Goal: Task Accomplishment & Management: Manage account settings

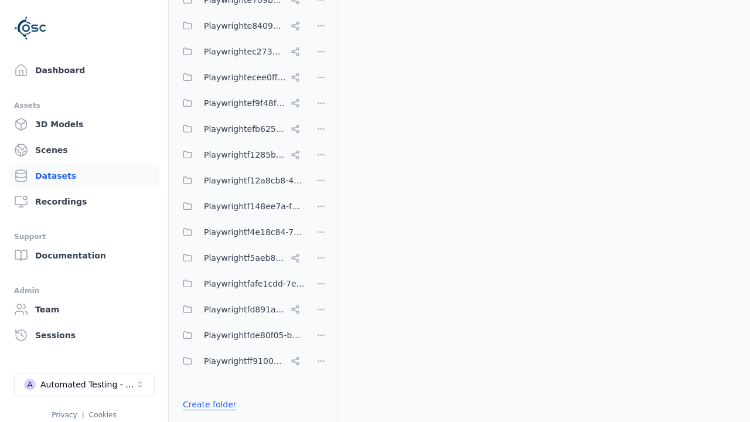
click at [206, 405] on link "Create folder" at bounding box center [210, 405] width 54 height 12
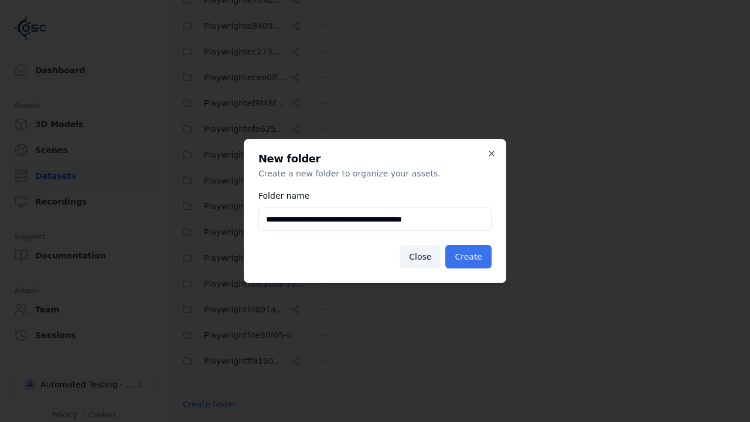
type input "**********"
click at [471, 257] on button "Create" at bounding box center [469, 256] width 46 height 23
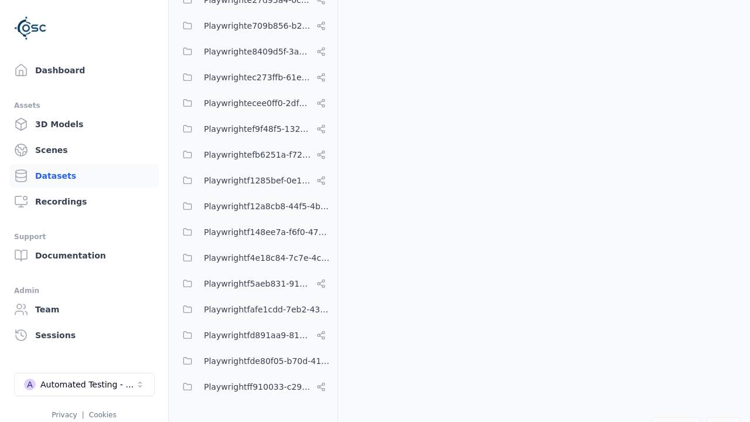
scroll to position [5496, 0]
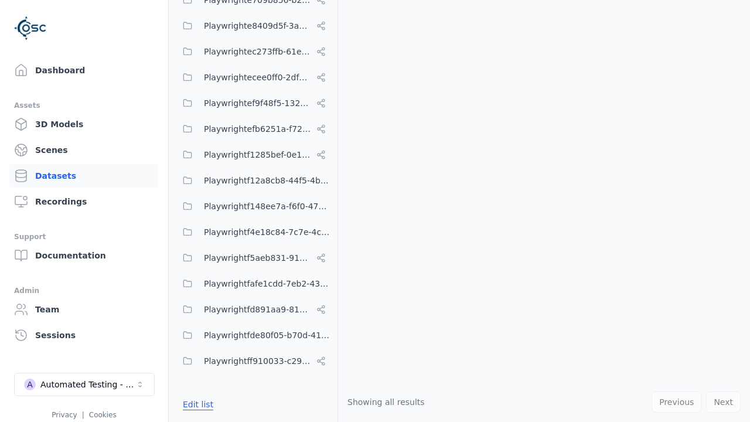
click at [196, 405] on button "Edit list" at bounding box center [198, 404] width 45 height 21
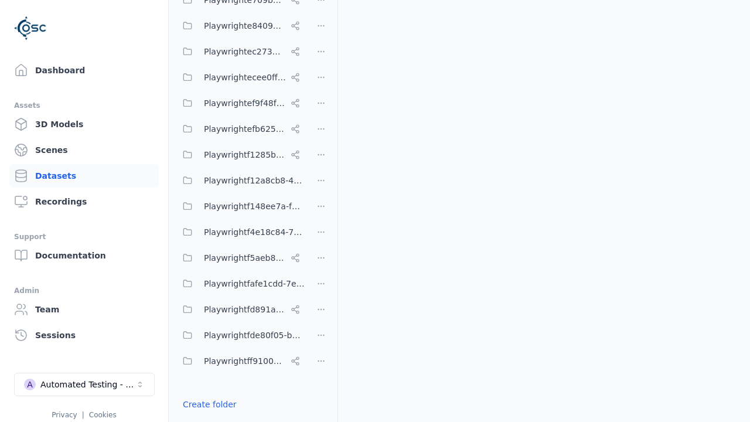
click at [321, 211] on html "Support Dashboard Assets 3D Models Scenes Datasets Recordings Support Documenta…" at bounding box center [375, 211] width 750 height 422
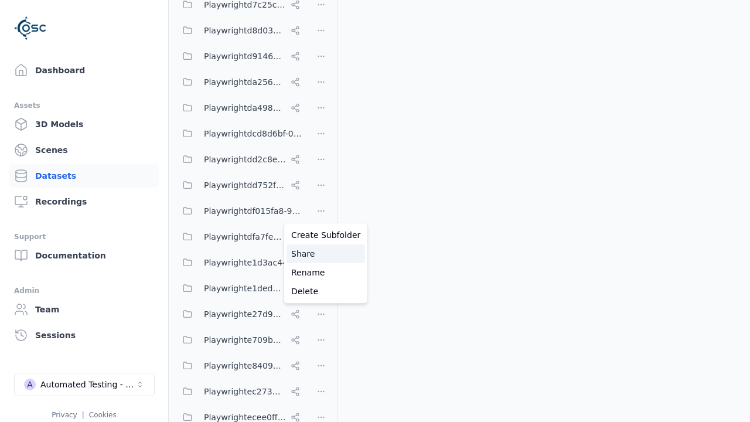
click at [321, 254] on div "Share" at bounding box center [326, 253] width 79 height 19
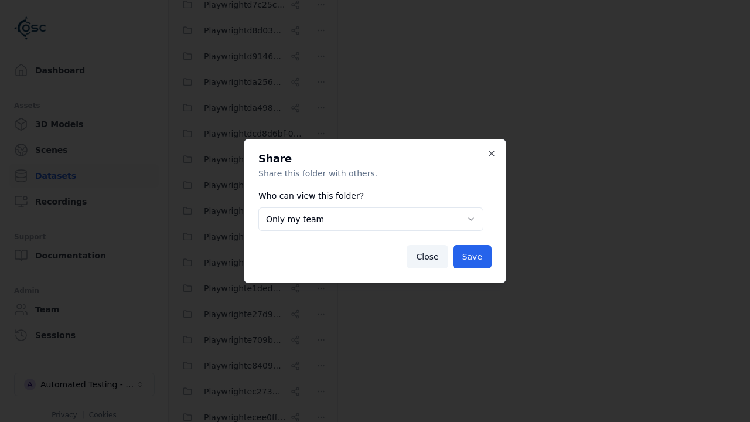
click at [371, 219] on body "Support Dashboard Assets 3D Models Scenes Datasets Recordings Support Documenta…" at bounding box center [375, 211] width 750 height 422
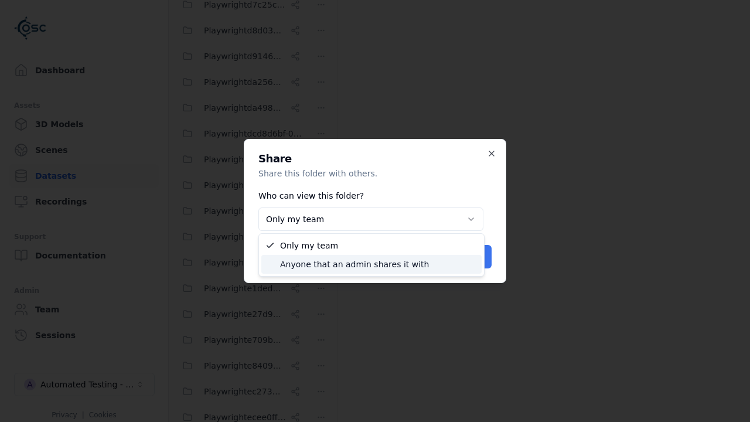
select select "****"
click at [474, 257] on button "Save" at bounding box center [472, 256] width 39 height 23
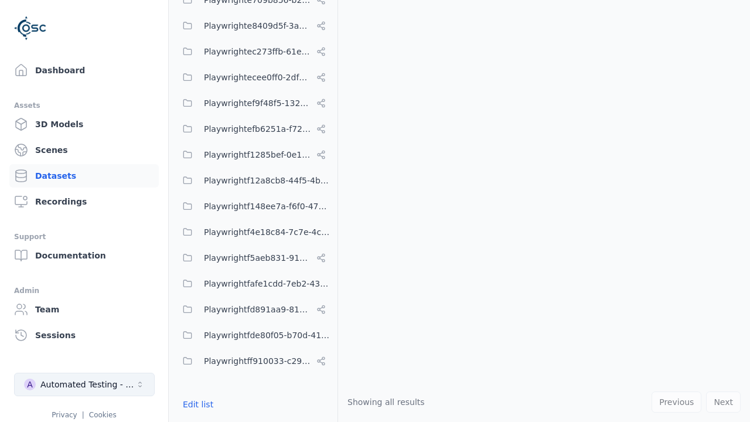
click at [84, 385] on div "Automated Testing - Playwright" at bounding box center [87, 385] width 95 height 12
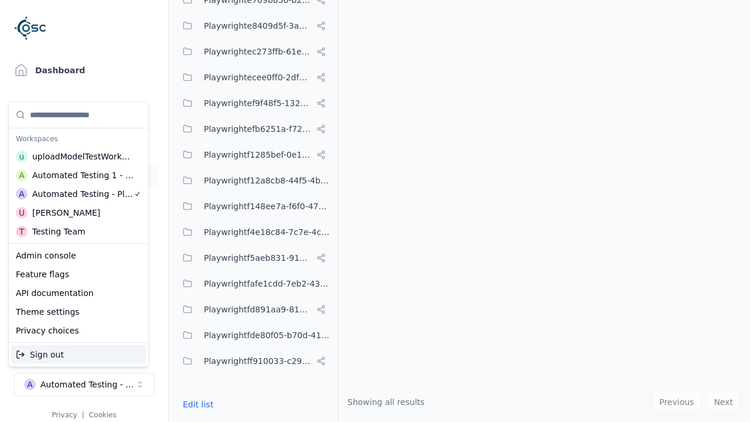
click at [79, 175] on div "Automated Testing 1 - Playwright" at bounding box center [83, 175] width 102 height 12
click at [375, 211] on html "Support Dashboard Assets 3D Models Scenes Datasets Recordings Support Documenta…" at bounding box center [375, 211] width 750 height 422
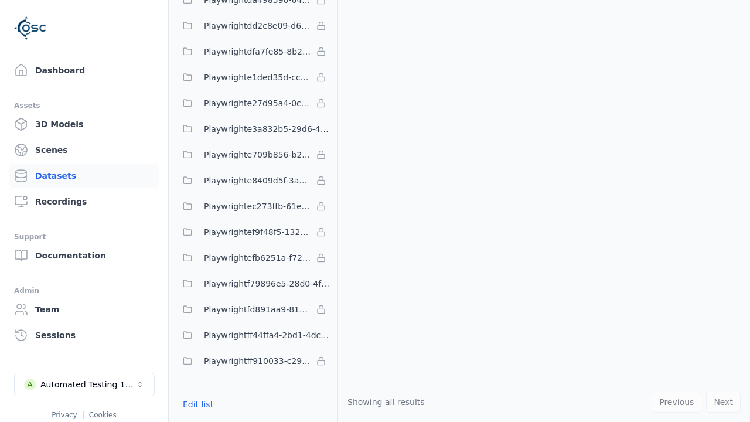
scroll to position [3406, 0]
click at [196, 405] on button "Edit list" at bounding box center [198, 404] width 45 height 21
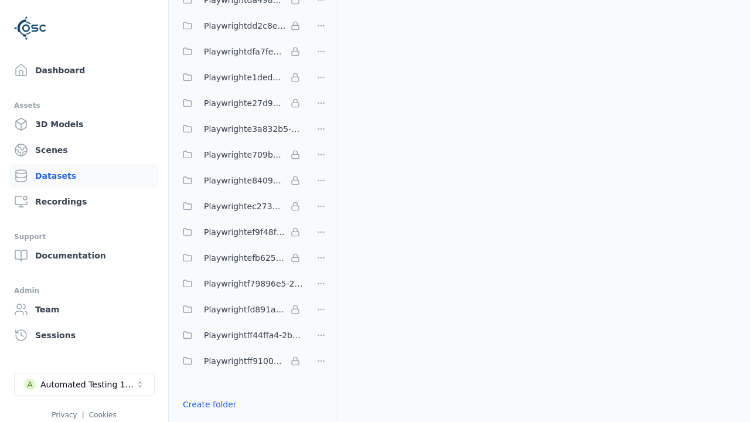
click at [235, 420] on link "Import shared folder (legacy)" at bounding box center [243, 426] width 120 height 12
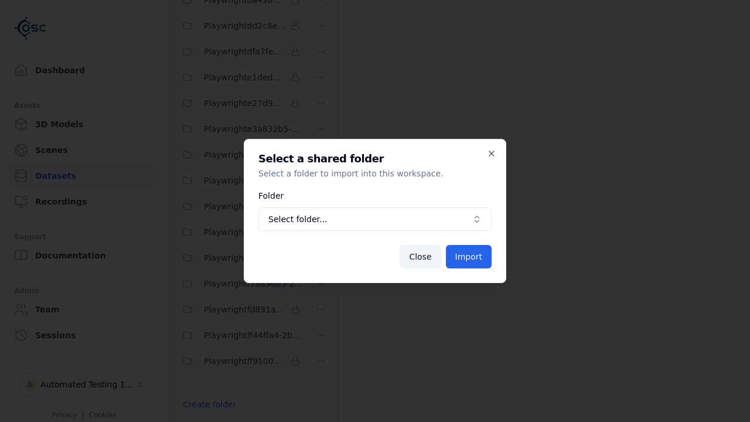
scroll to position [3448, 0]
click at [375, 219] on span "Select folder..." at bounding box center [368, 219] width 199 height 12
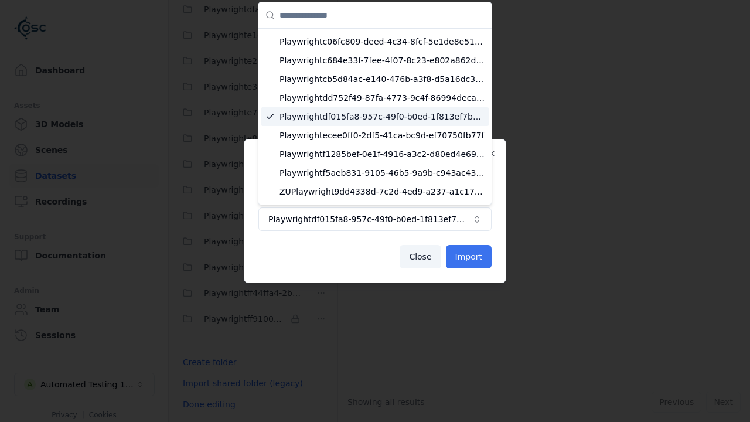
click at [470, 257] on button "Import" at bounding box center [469, 256] width 46 height 23
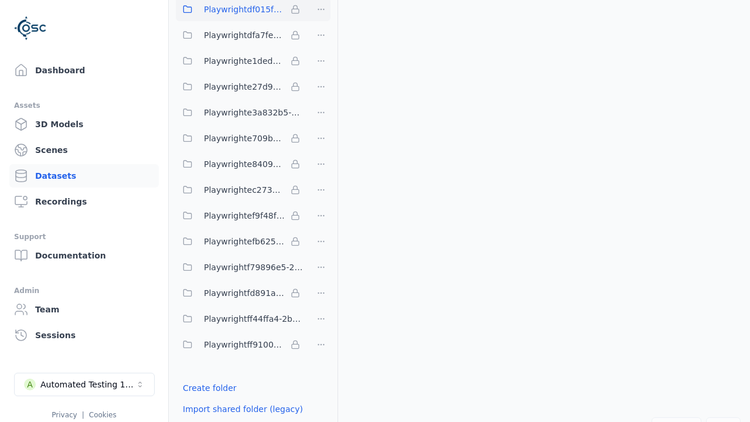
click at [240, 16] on span "Playwrightdf015fa8-957c-49f0-b0ed-1f813ef7ba5c" at bounding box center [245, 9] width 82 height 14
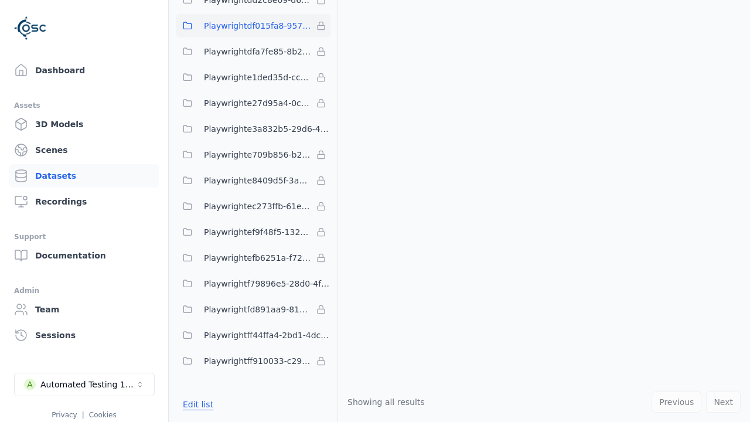
click at [196, 405] on button "Edit list" at bounding box center [198, 404] width 45 height 21
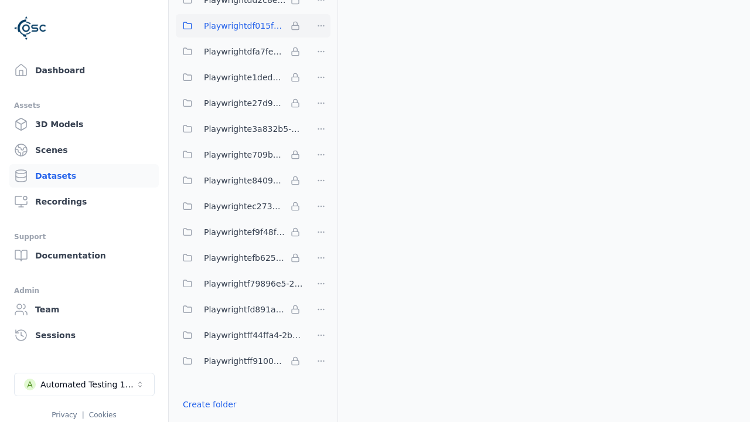
click at [321, 26] on html "Support Dashboard Assets 3D Models Scenes Datasets Recordings Support Documenta…" at bounding box center [375, 211] width 750 height 422
click at [375, 211] on html "Support Dashboard Assets 3D Models Scenes Datasets Recordings Support Documenta…" at bounding box center [375, 211] width 750 height 422
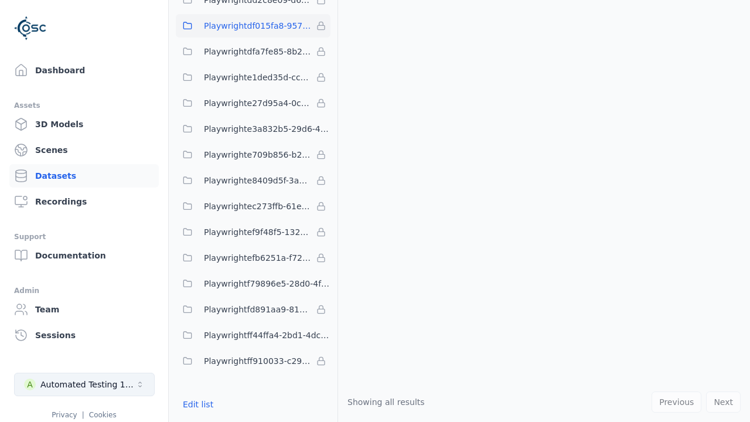
click at [84, 385] on div "Automated Testing 1 - Playwright" at bounding box center [87, 385] width 95 height 12
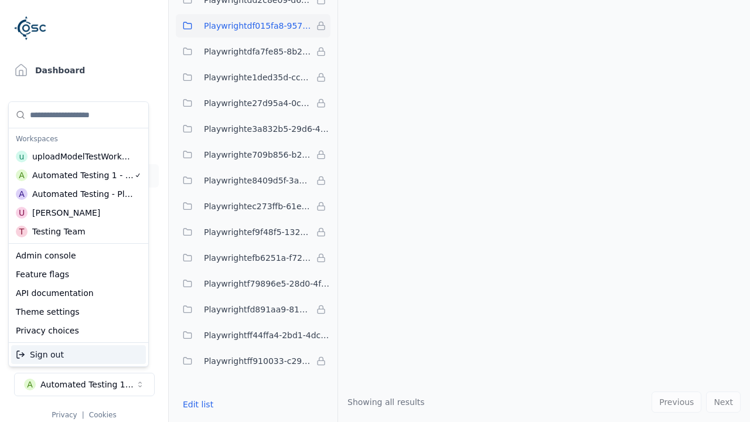
click at [79, 194] on div "Automated Testing - Playwright" at bounding box center [82, 194] width 101 height 12
click at [375, 211] on html "Support Dashboard Assets 3D Models Scenes Datasets Recordings Support Documenta…" at bounding box center [375, 211] width 750 height 422
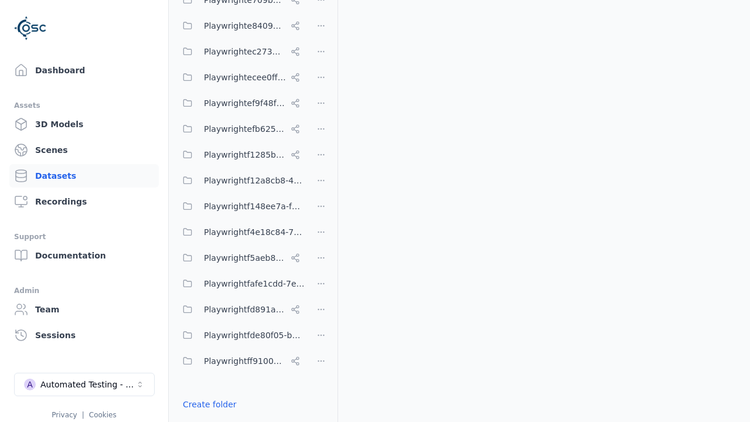
click at [321, 211] on html "Support Dashboard Assets 3D Models Scenes Datasets Recordings Support Documenta…" at bounding box center [375, 211] width 750 height 422
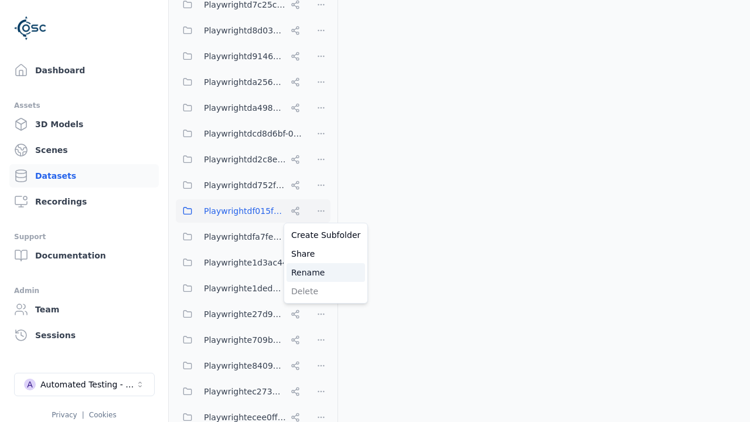
click at [321, 273] on div "Rename" at bounding box center [326, 272] width 79 height 19
